Goal: Navigation & Orientation: Go to known website

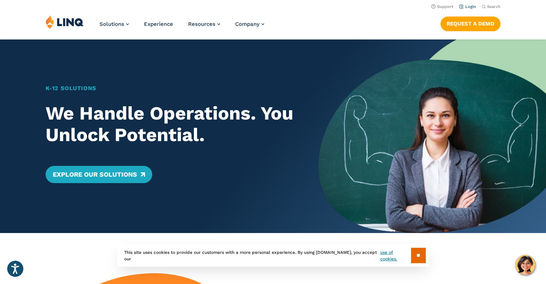
click at [471, 8] on link "Login" at bounding box center [467, 6] width 17 height 5
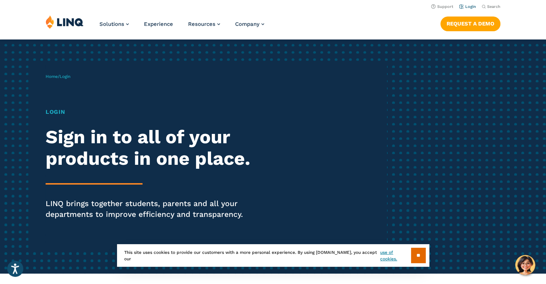
click at [470, 6] on link "Login" at bounding box center [467, 6] width 17 height 5
click at [414, 256] on input "**" at bounding box center [418, 255] width 15 height 15
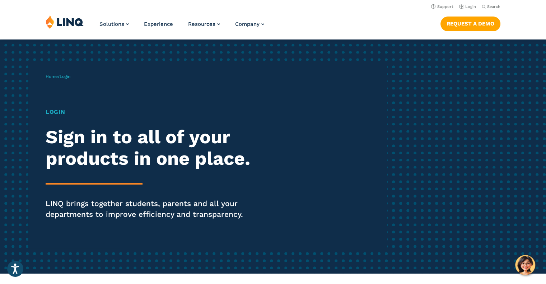
click at [59, 113] on h1 "Login" at bounding box center [151, 112] width 210 height 9
